Goal: Information Seeking & Learning: Find specific fact

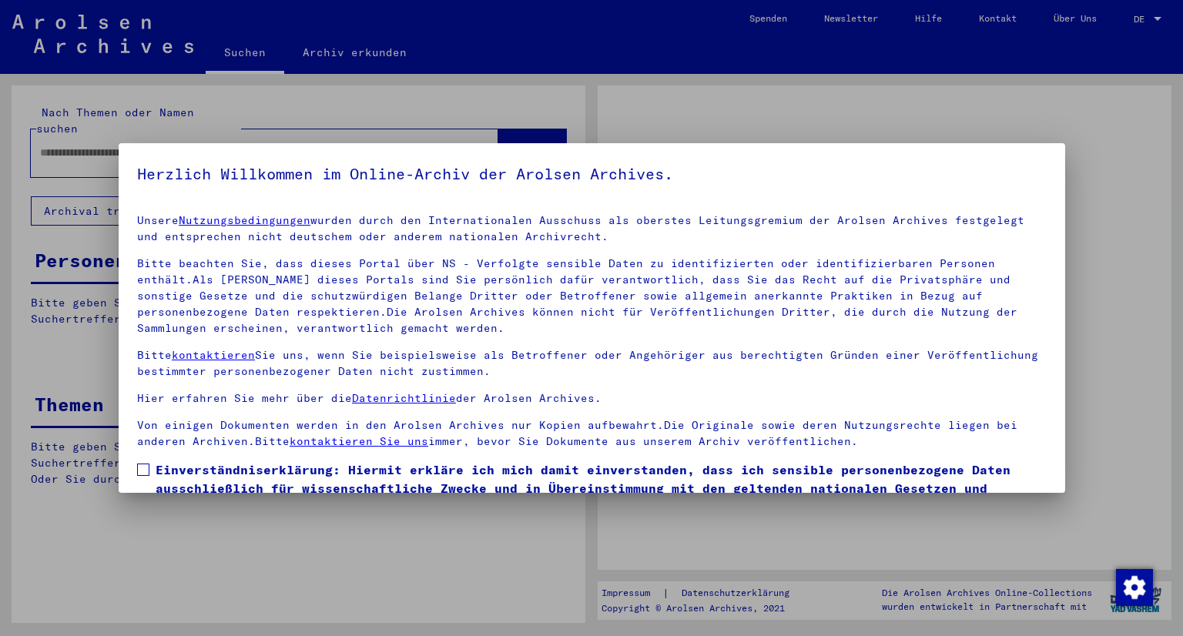
type input "**********"
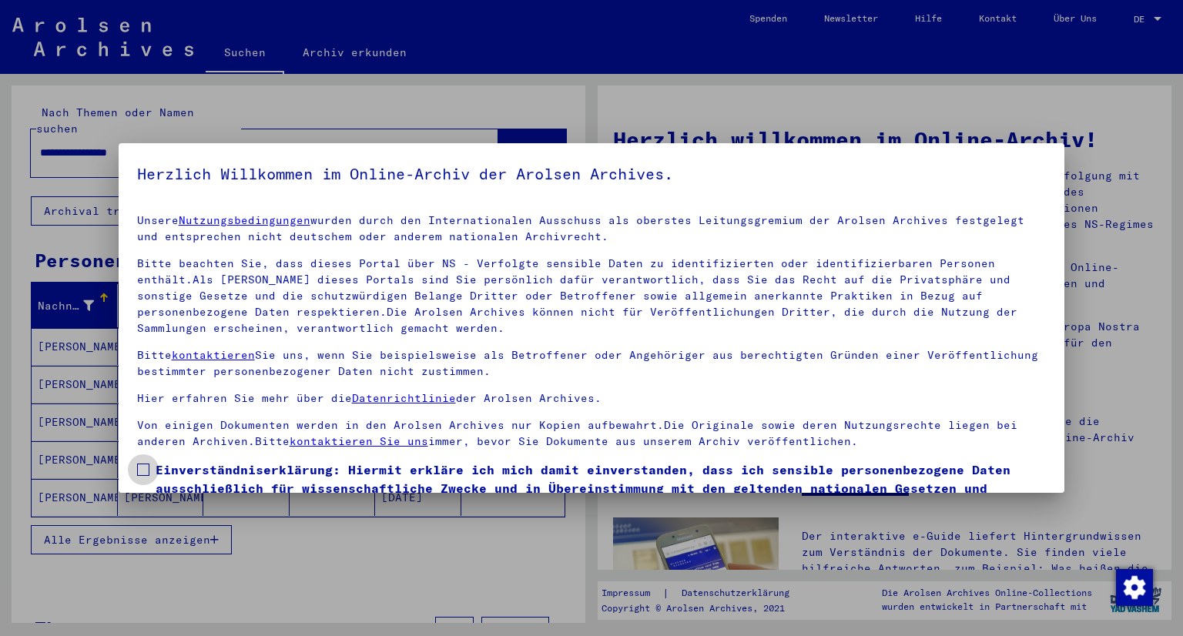
click at [141, 473] on span at bounding box center [143, 470] width 12 height 12
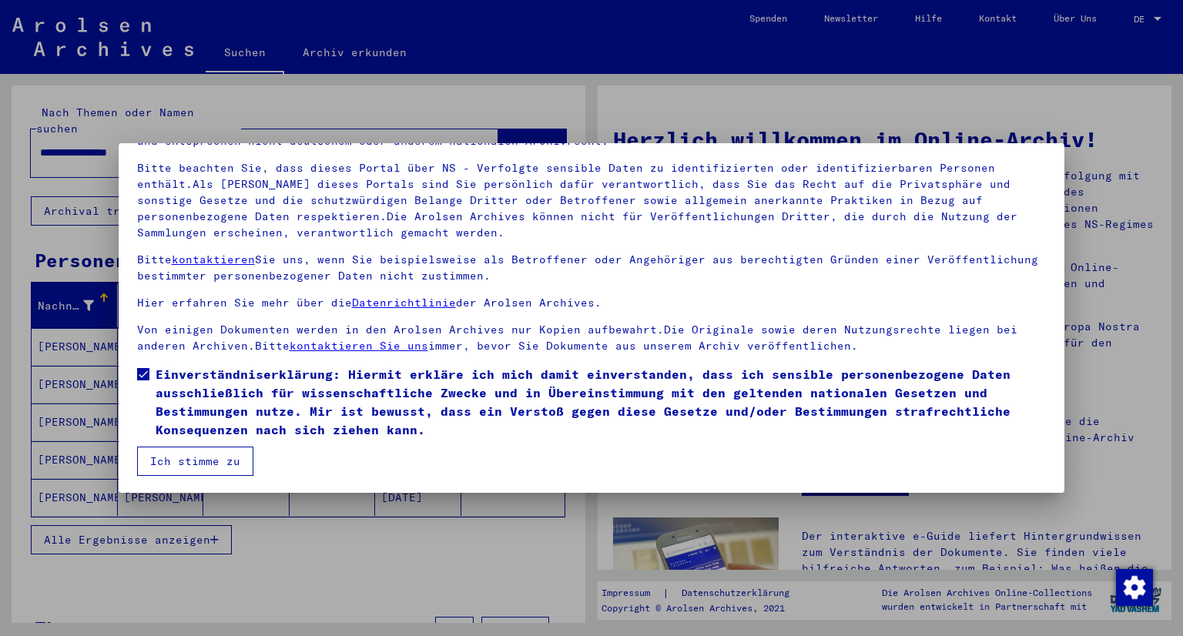
scroll to position [96, 0]
click at [176, 464] on button "Ich stimme zu" at bounding box center [195, 460] width 116 height 29
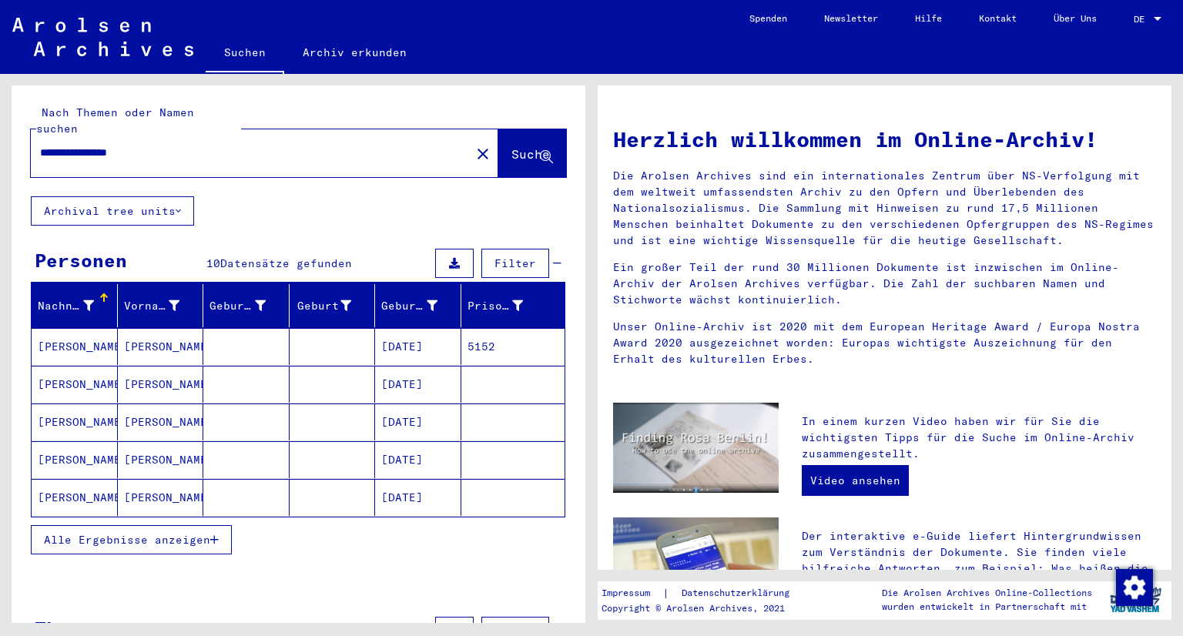
click at [89, 328] on mat-cell "[PERSON_NAME]" at bounding box center [75, 346] width 86 height 37
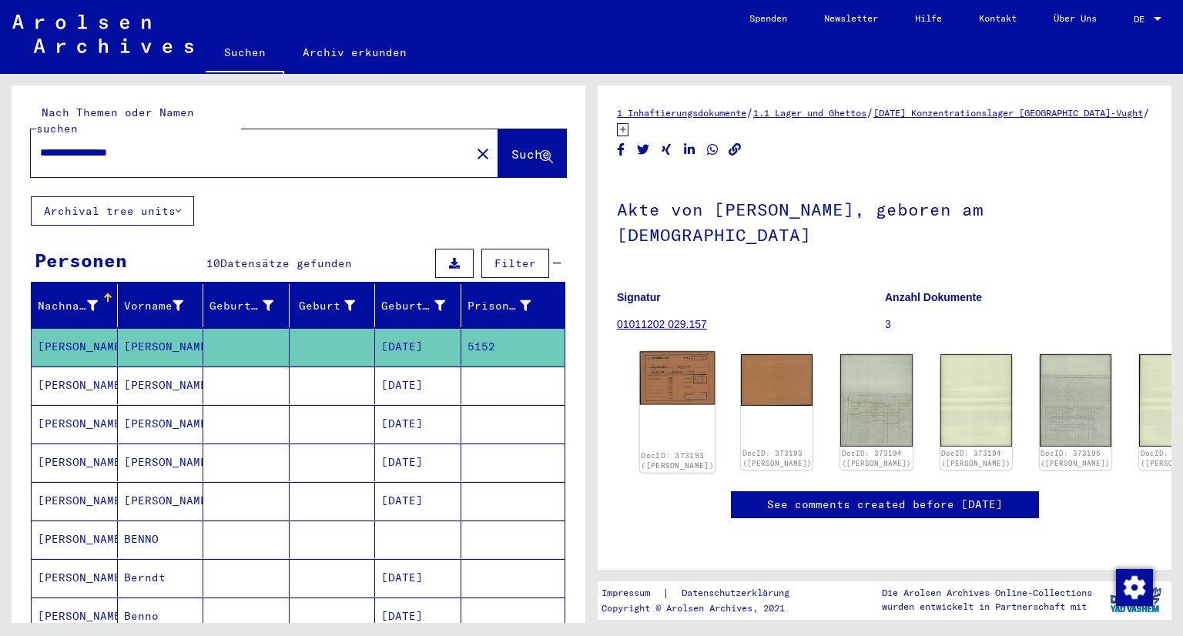
click at [670, 417] on div "DocID: 373193 ([PERSON_NAME])" at bounding box center [677, 412] width 75 height 122
click at [672, 414] on div "DocID: 373193 ([PERSON_NAME])" at bounding box center [677, 412] width 75 height 122
click at [675, 374] on img at bounding box center [677, 377] width 75 height 53
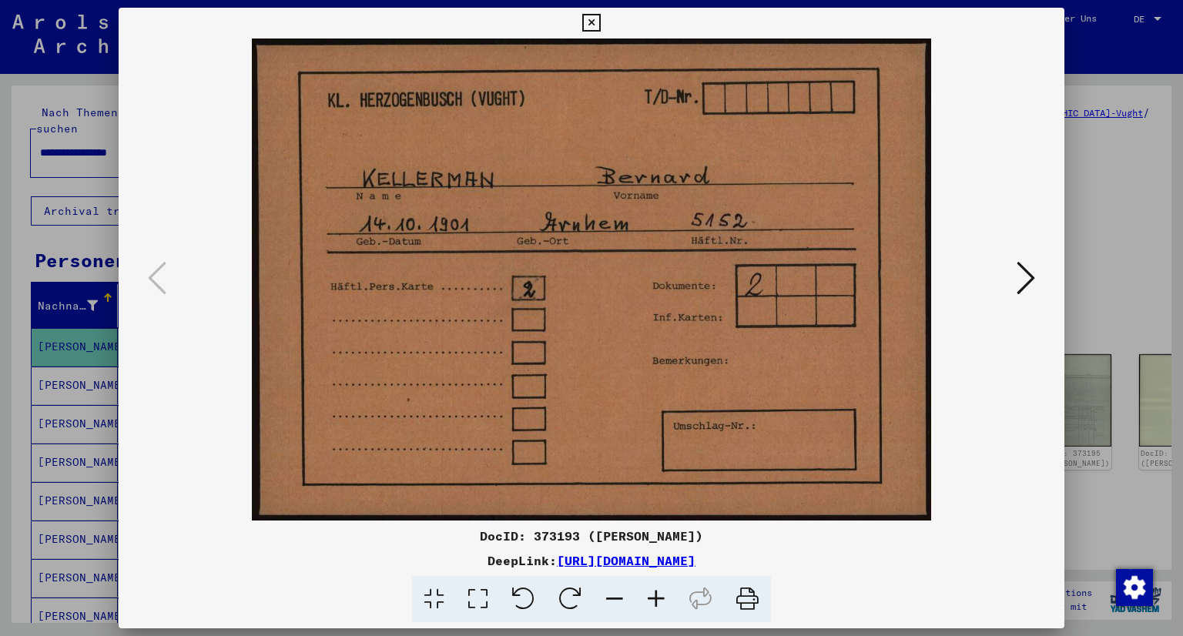
click at [1026, 280] on icon at bounding box center [1026, 278] width 18 height 37
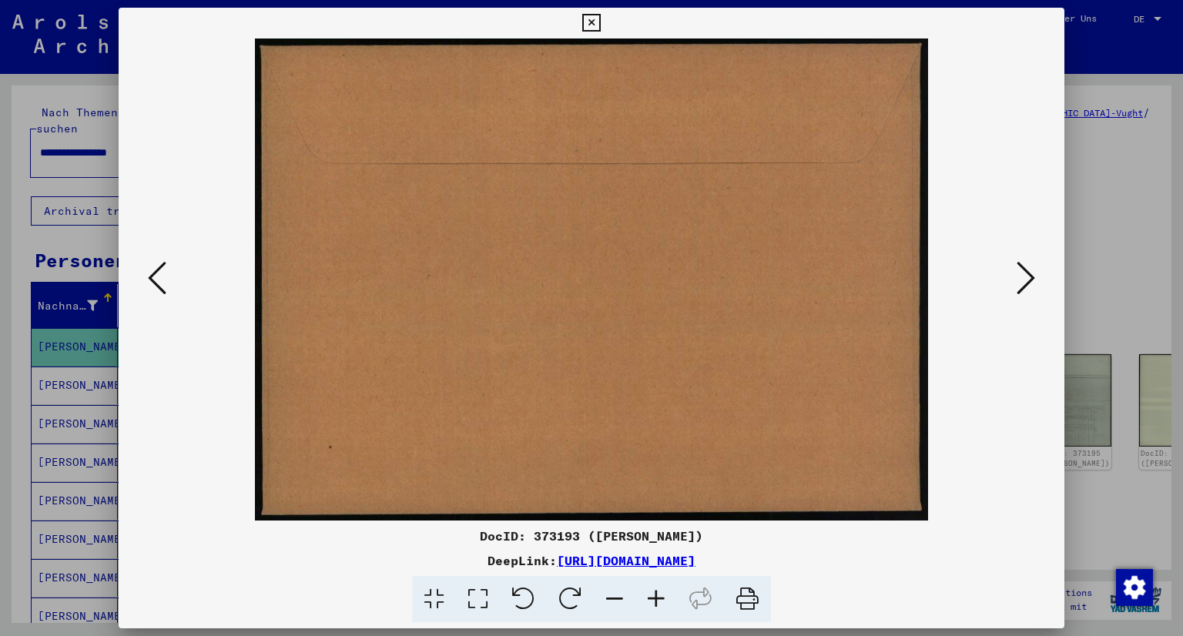
click at [1026, 280] on icon at bounding box center [1026, 278] width 18 height 37
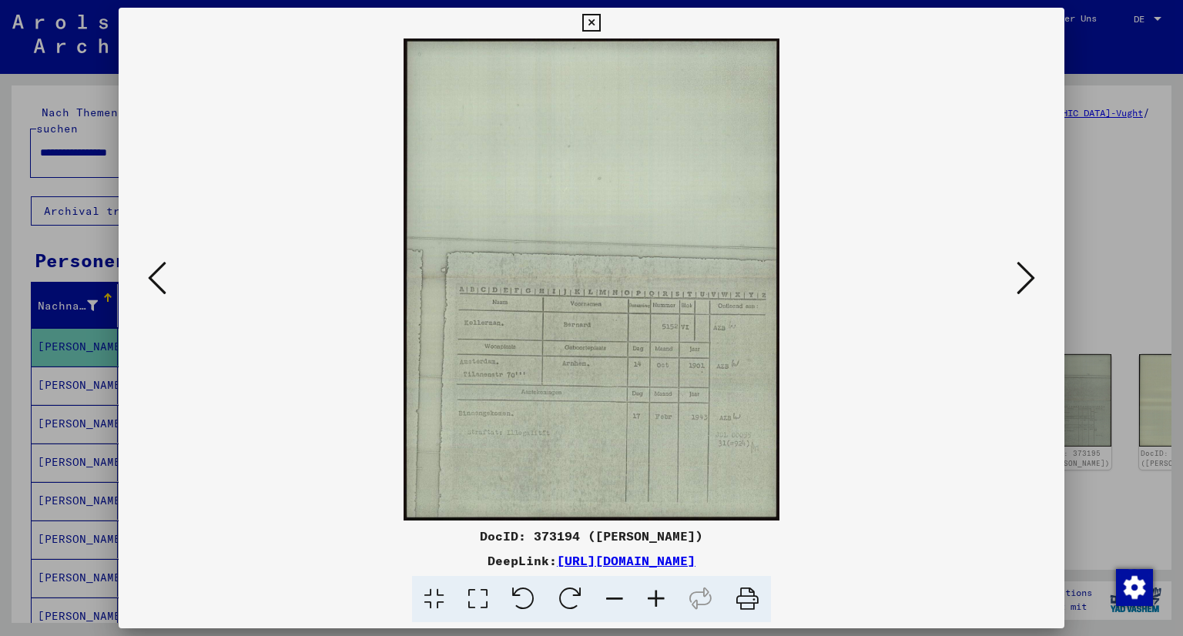
click at [1023, 278] on icon at bounding box center [1026, 278] width 18 height 37
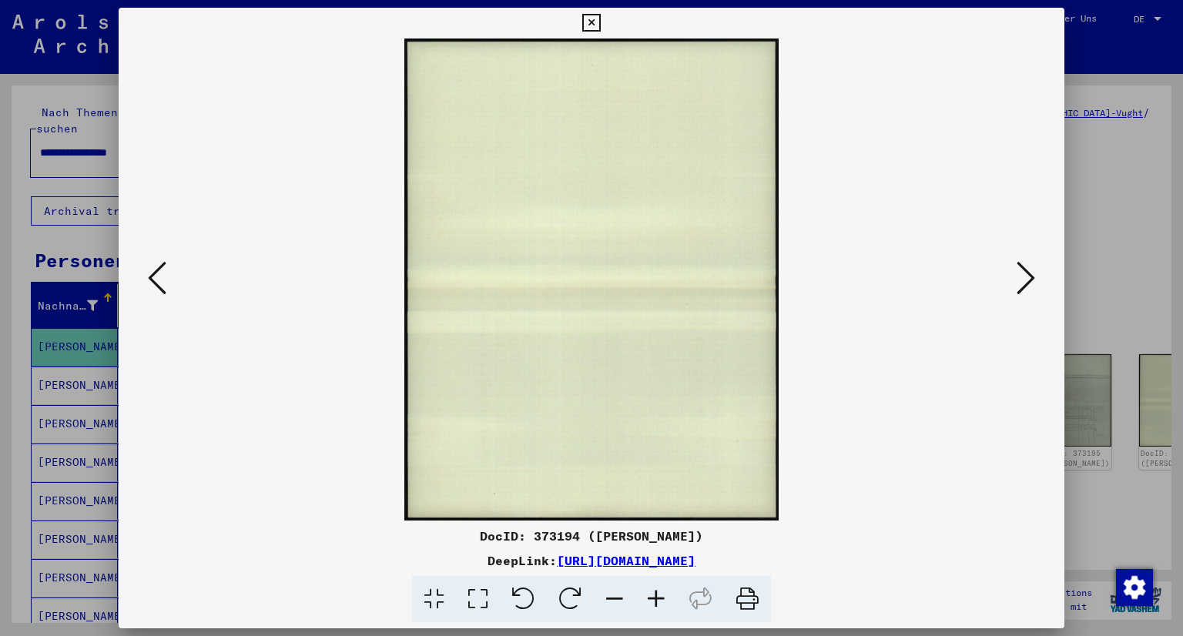
click at [1023, 278] on icon at bounding box center [1026, 278] width 18 height 37
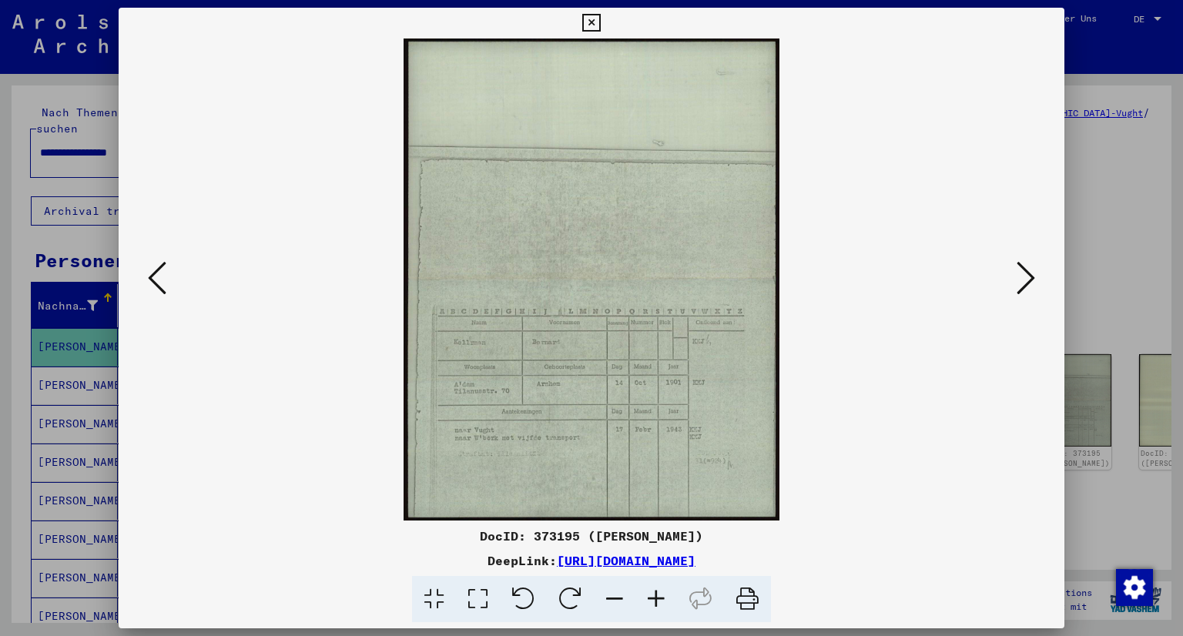
click at [1021, 280] on icon at bounding box center [1026, 278] width 18 height 37
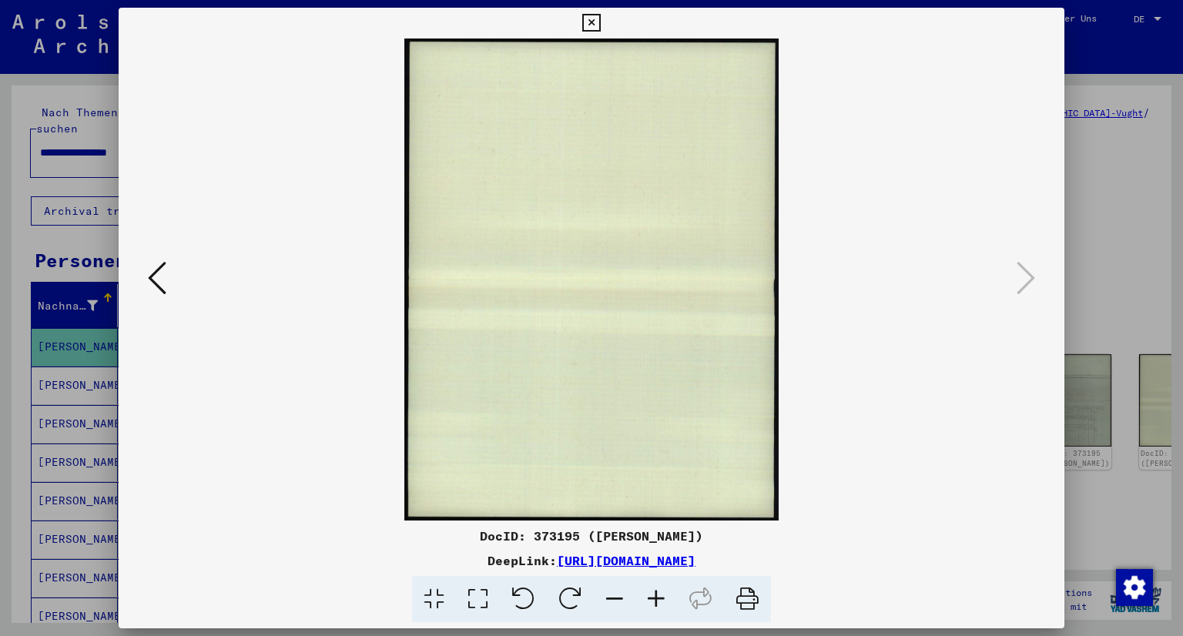
click at [586, 26] on icon at bounding box center [591, 23] width 18 height 18
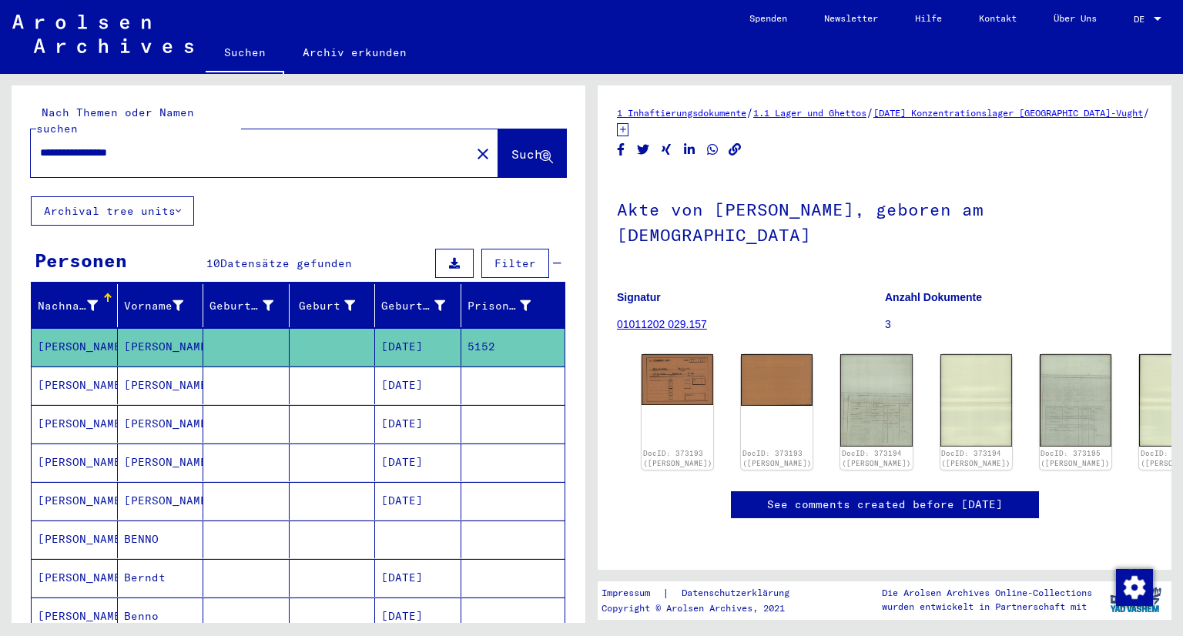
click at [383, 452] on mat-cell "[DATE]" at bounding box center [418, 463] width 86 height 38
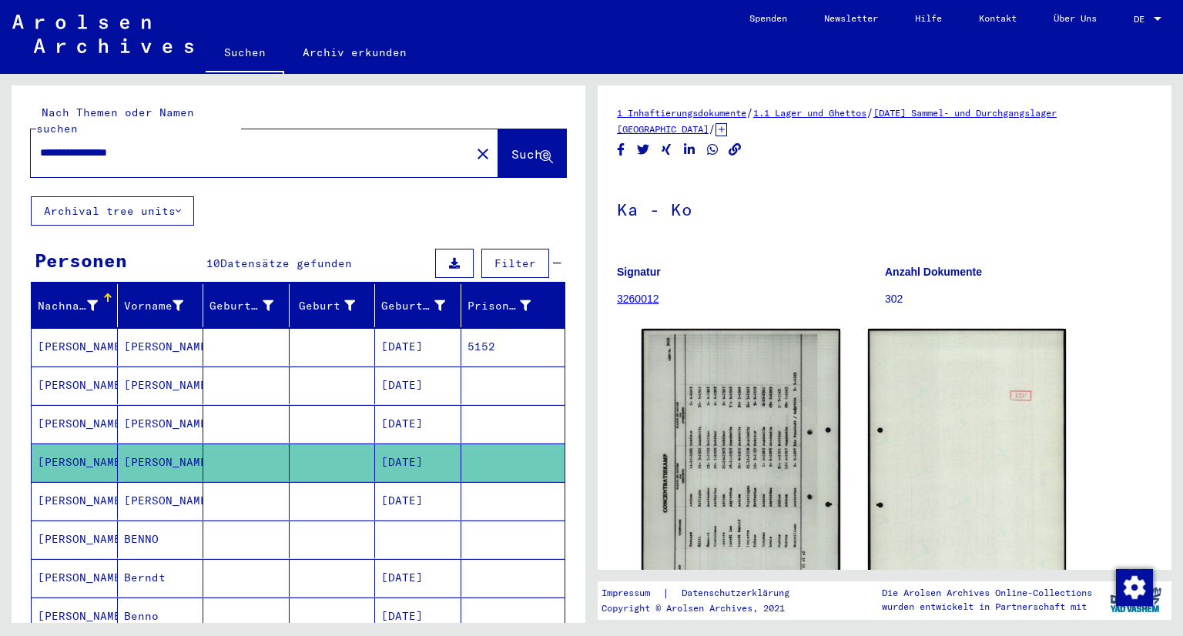
click at [384, 482] on mat-cell "[DATE]" at bounding box center [418, 501] width 86 height 38
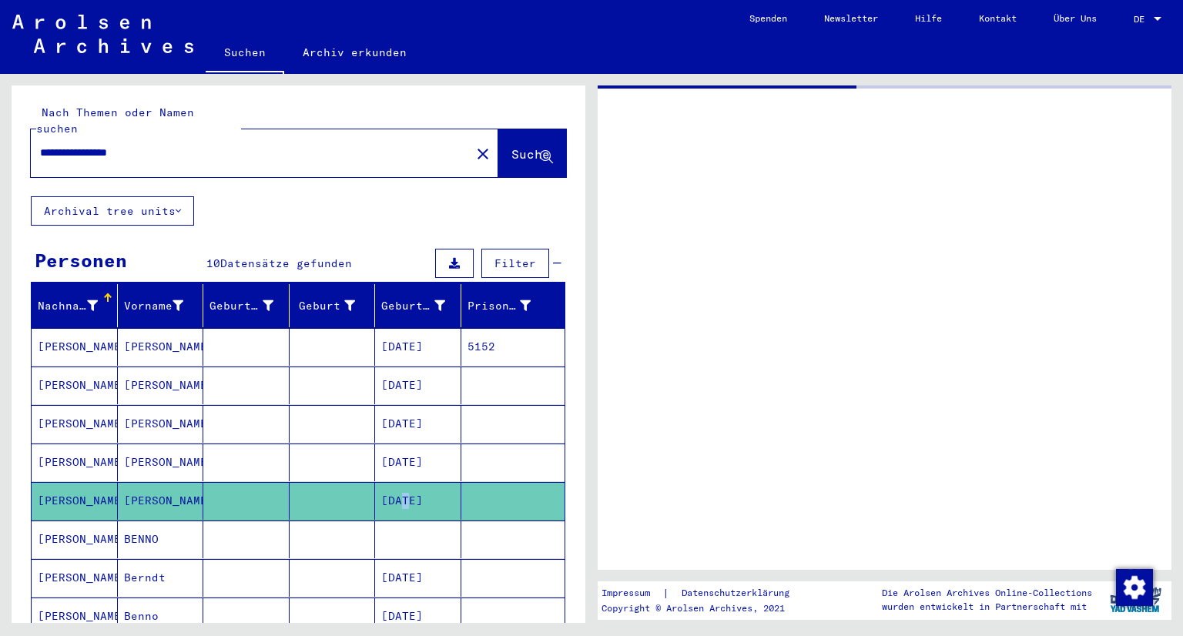
click at [384, 482] on mat-cell "[DATE]" at bounding box center [418, 501] width 86 height 38
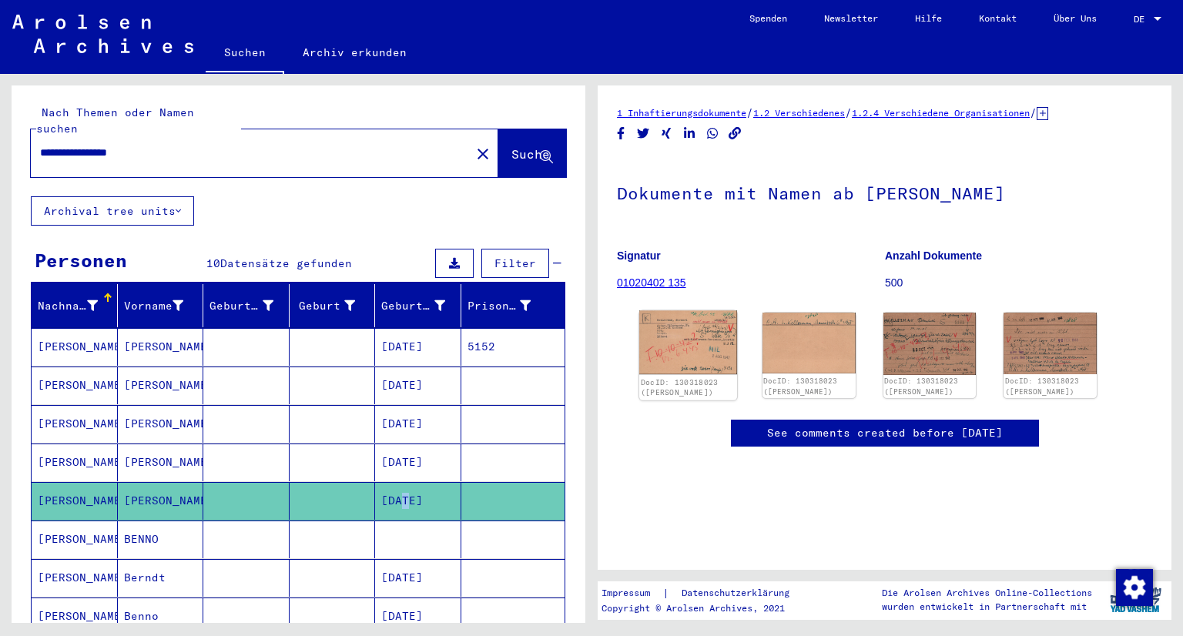
click at [682, 355] on img at bounding box center [688, 342] width 98 height 64
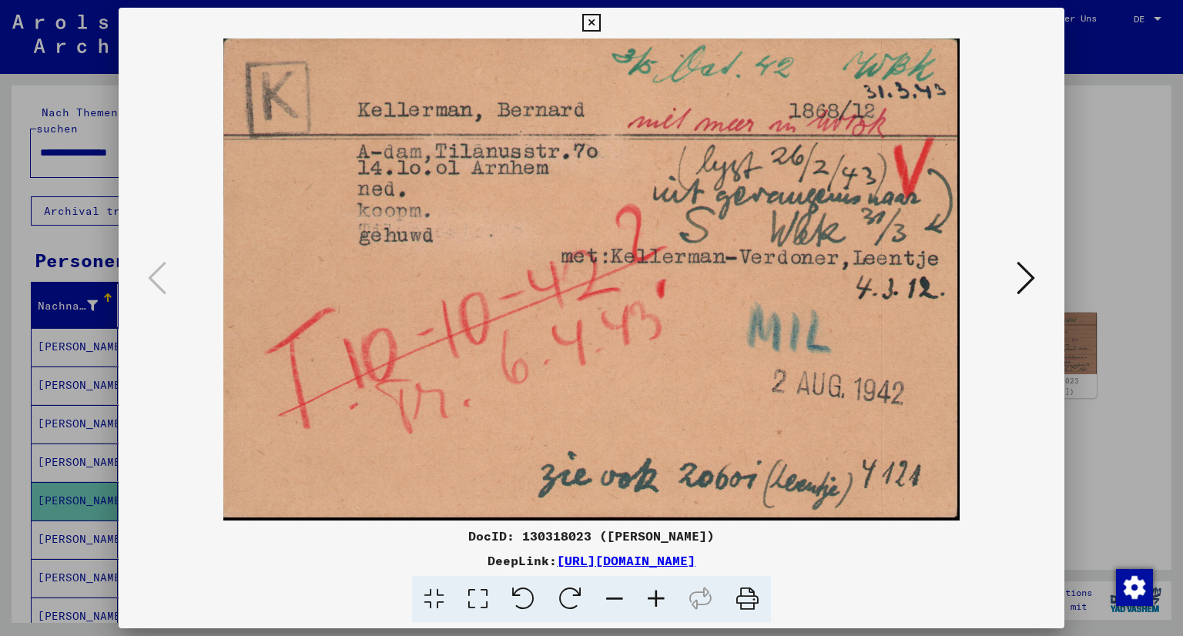
click at [1028, 287] on icon at bounding box center [1026, 278] width 18 height 37
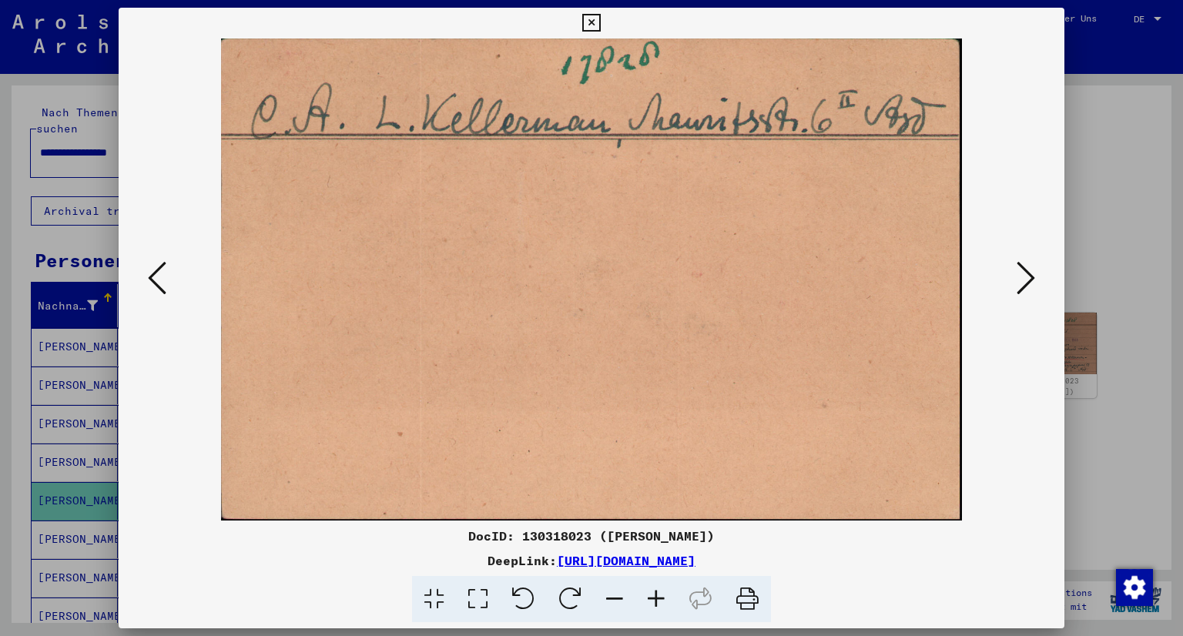
click at [1028, 284] on icon at bounding box center [1026, 278] width 18 height 37
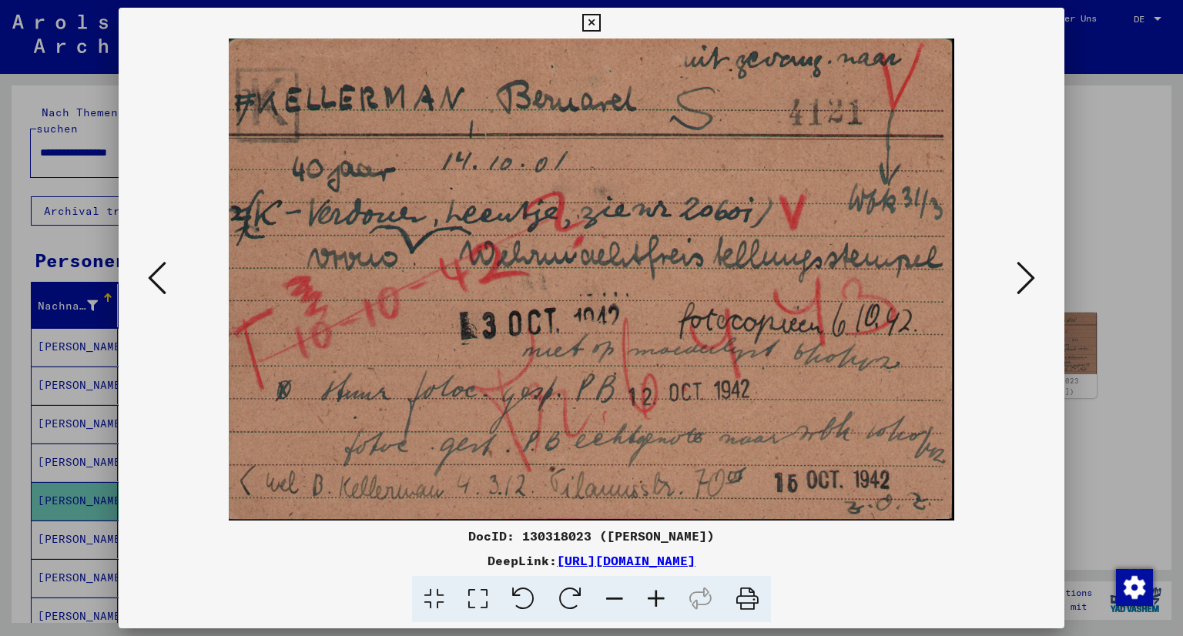
click at [1030, 280] on icon at bounding box center [1026, 278] width 18 height 37
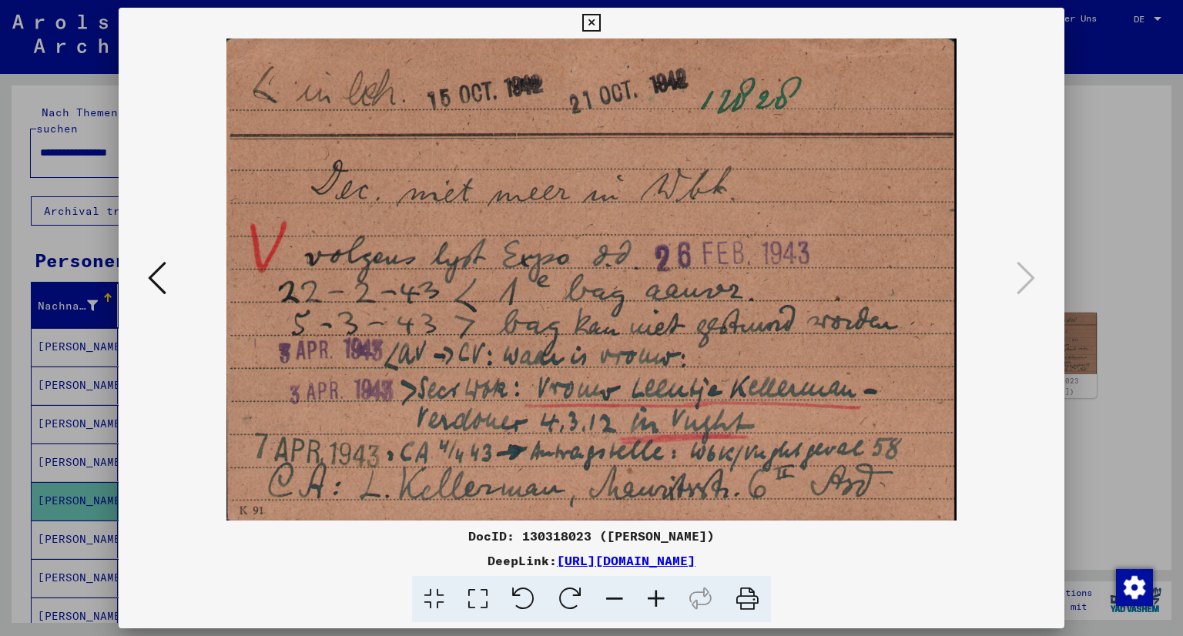
click at [154, 283] on icon at bounding box center [157, 278] width 18 height 37
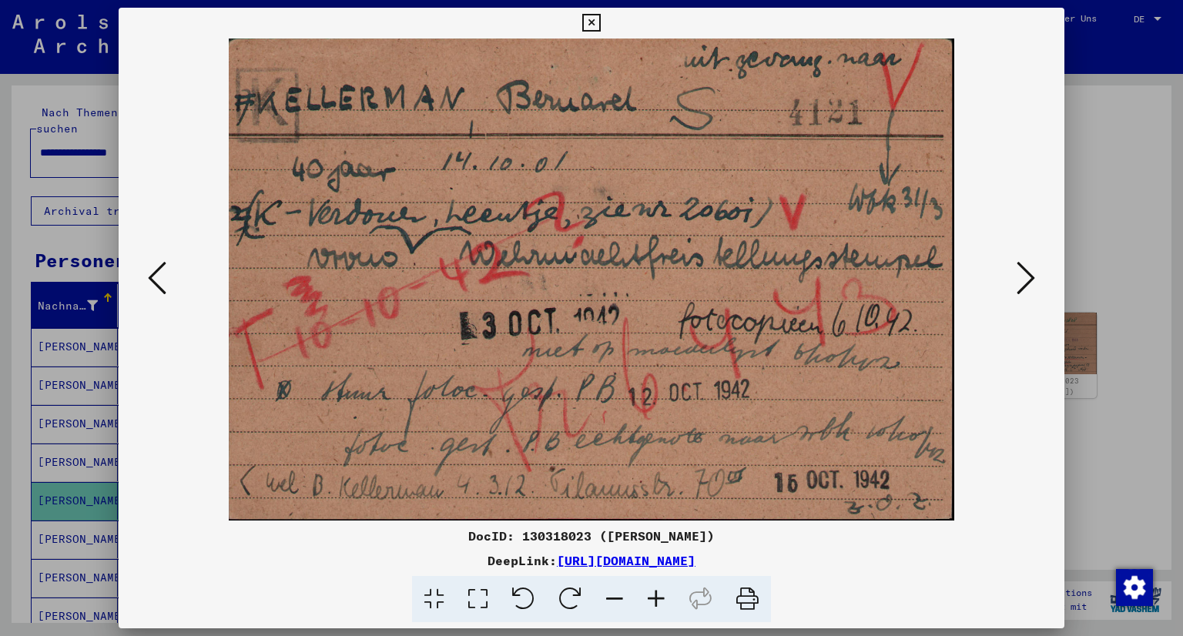
click at [1030, 275] on icon at bounding box center [1026, 278] width 18 height 37
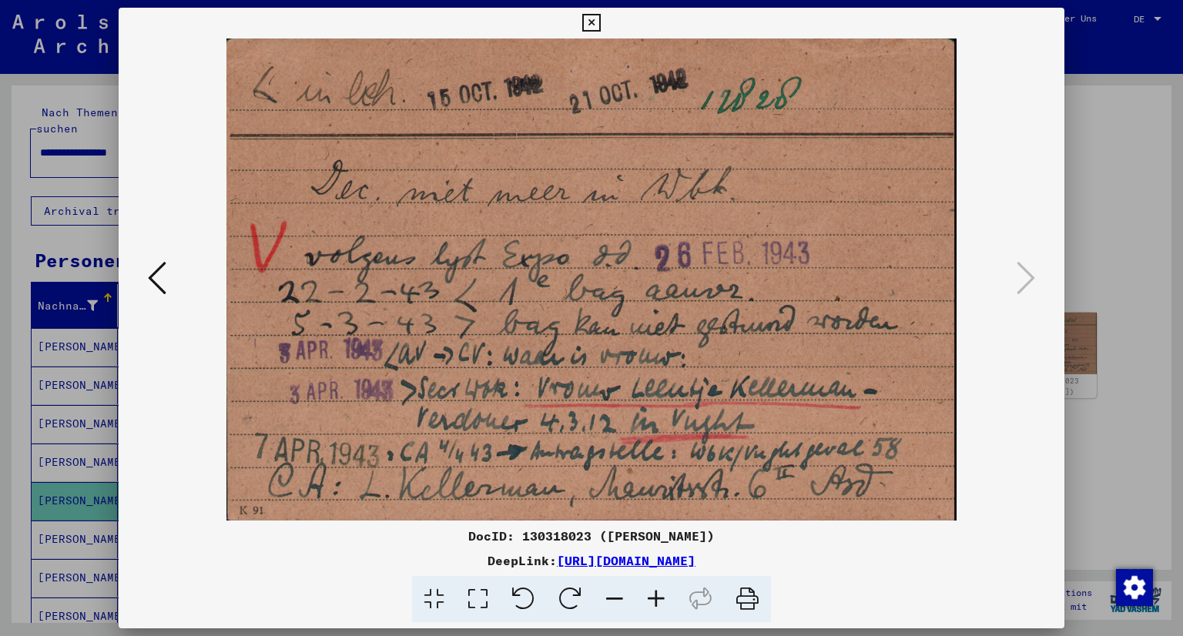
click at [158, 269] on icon at bounding box center [157, 278] width 18 height 37
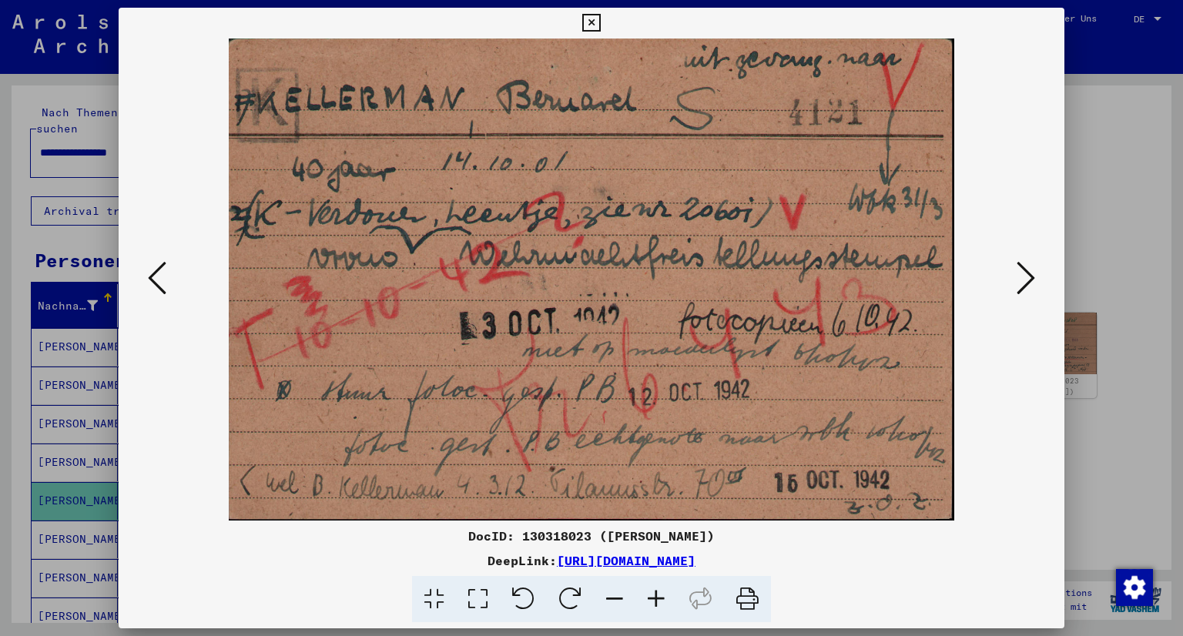
click at [158, 269] on icon at bounding box center [157, 278] width 18 height 37
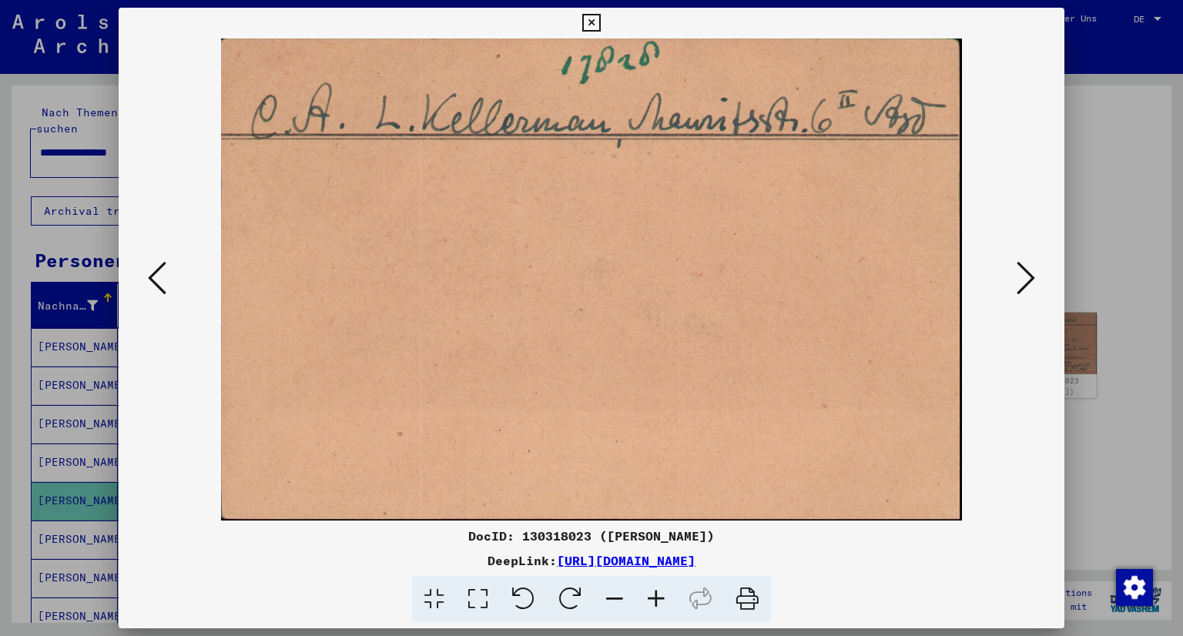
click at [158, 269] on icon at bounding box center [157, 278] width 18 height 37
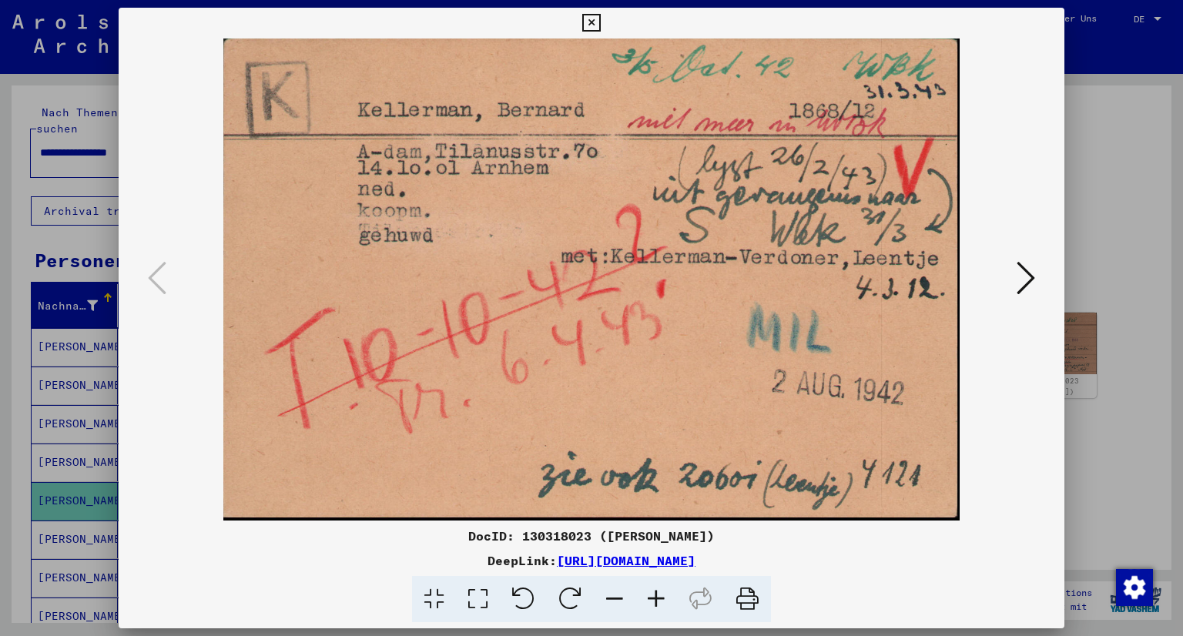
click at [585, 23] on icon at bounding box center [591, 23] width 18 height 18
